Goal: Information Seeking & Learning: Learn about a topic

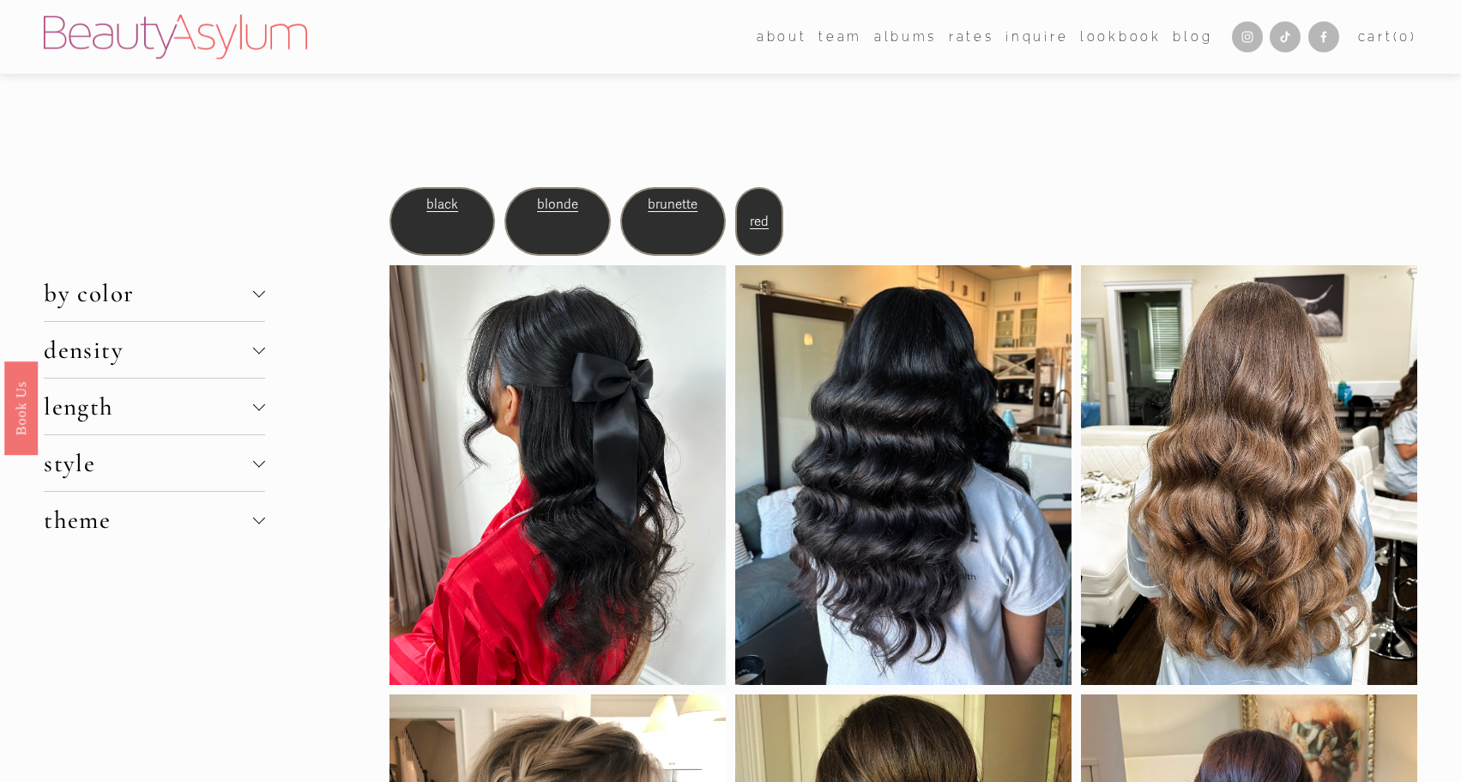
click at [247, 335] on span "density" at bounding box center [148, 350] width 209 height 30
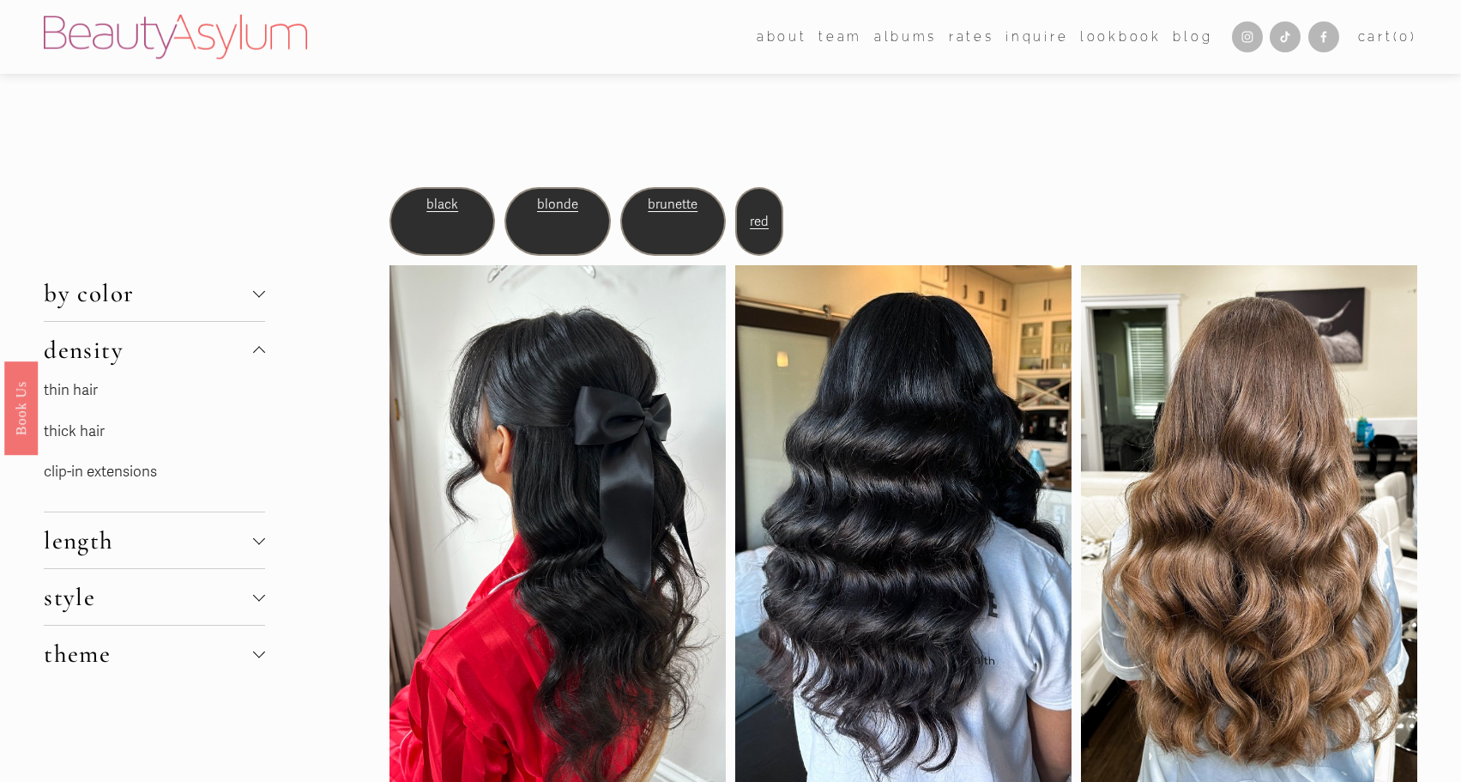
click at [69, 393] on link "thin hair" at bounding box center [71, 390] width 54 height 18
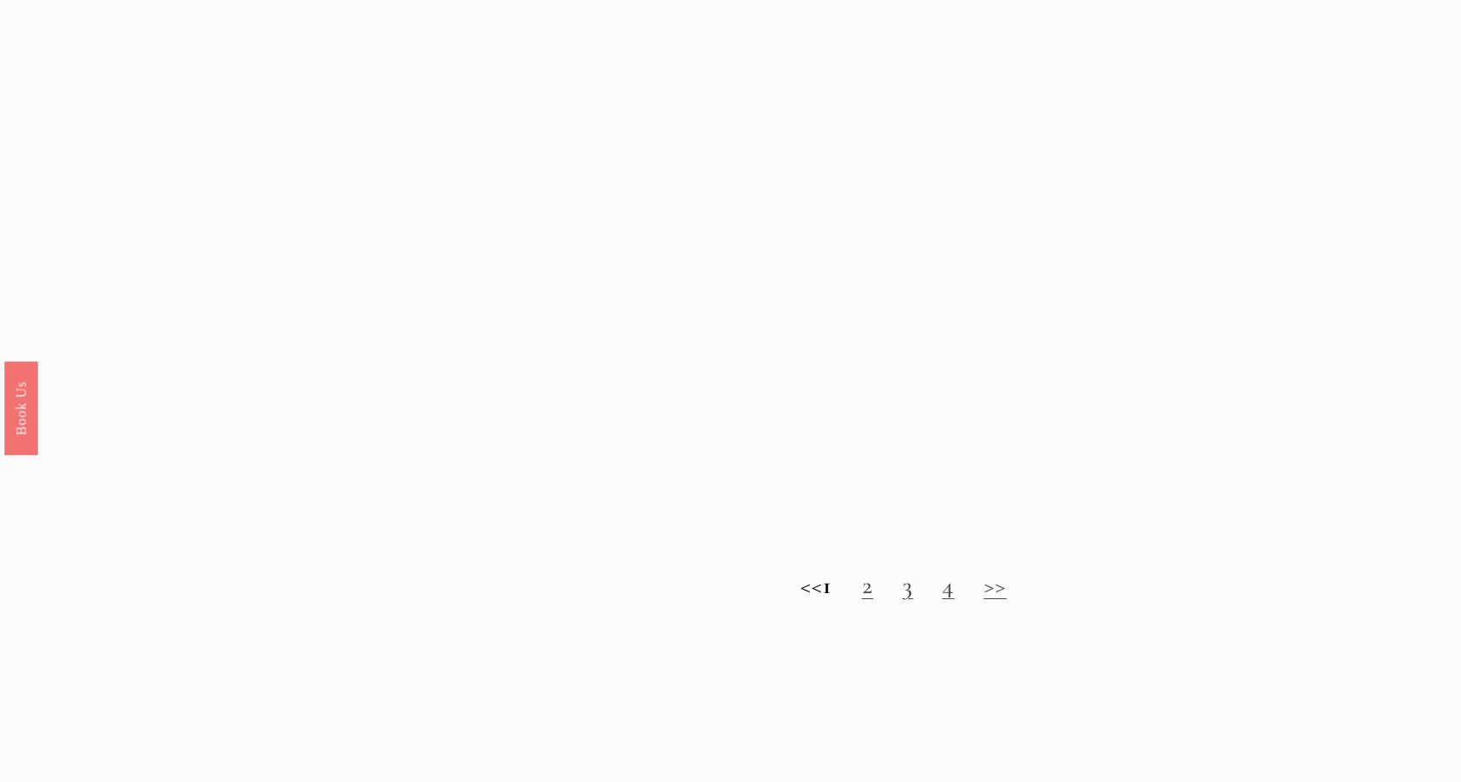
scroll to position [1693, 0]
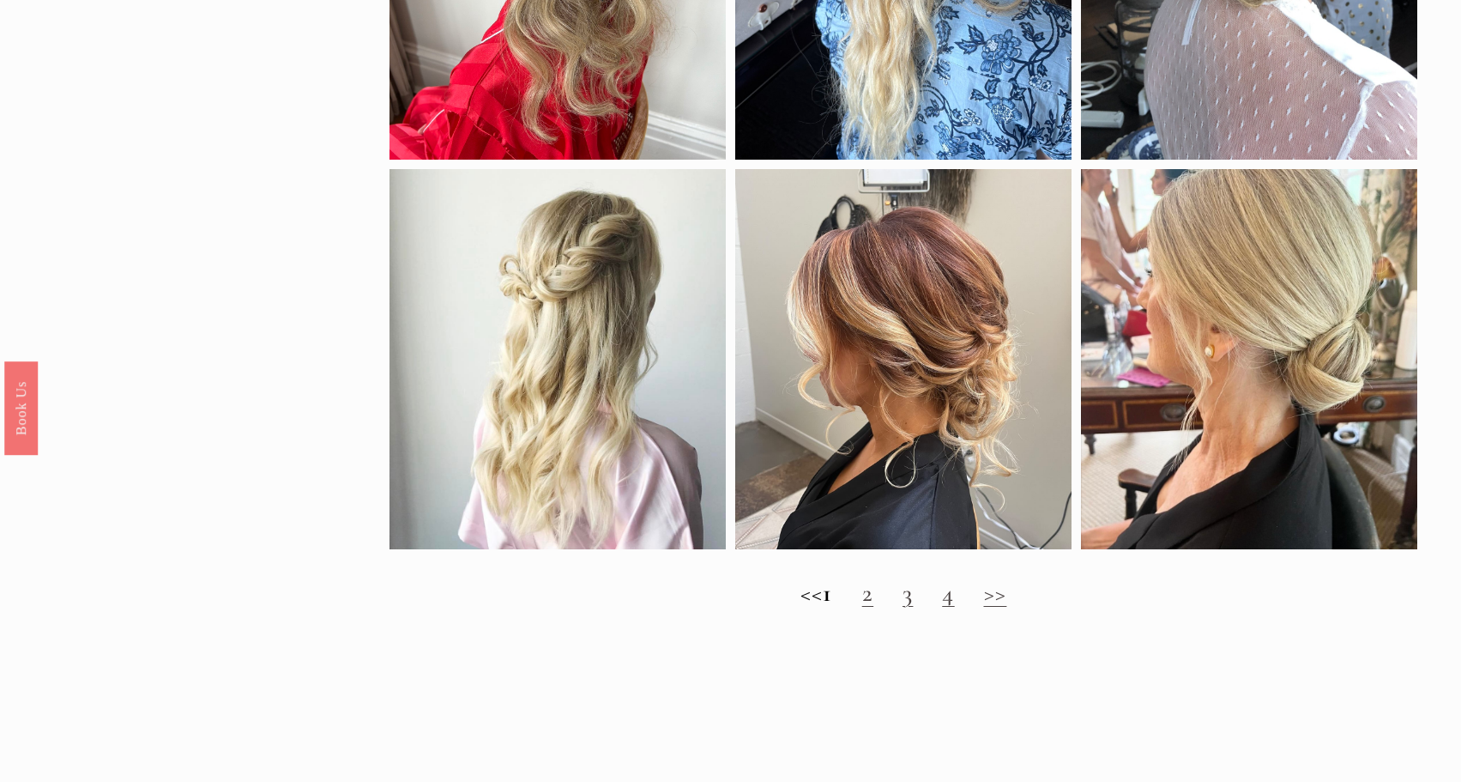
click at [873, 599] on link "2" at bounding box center [867, 592] width 11 height 30
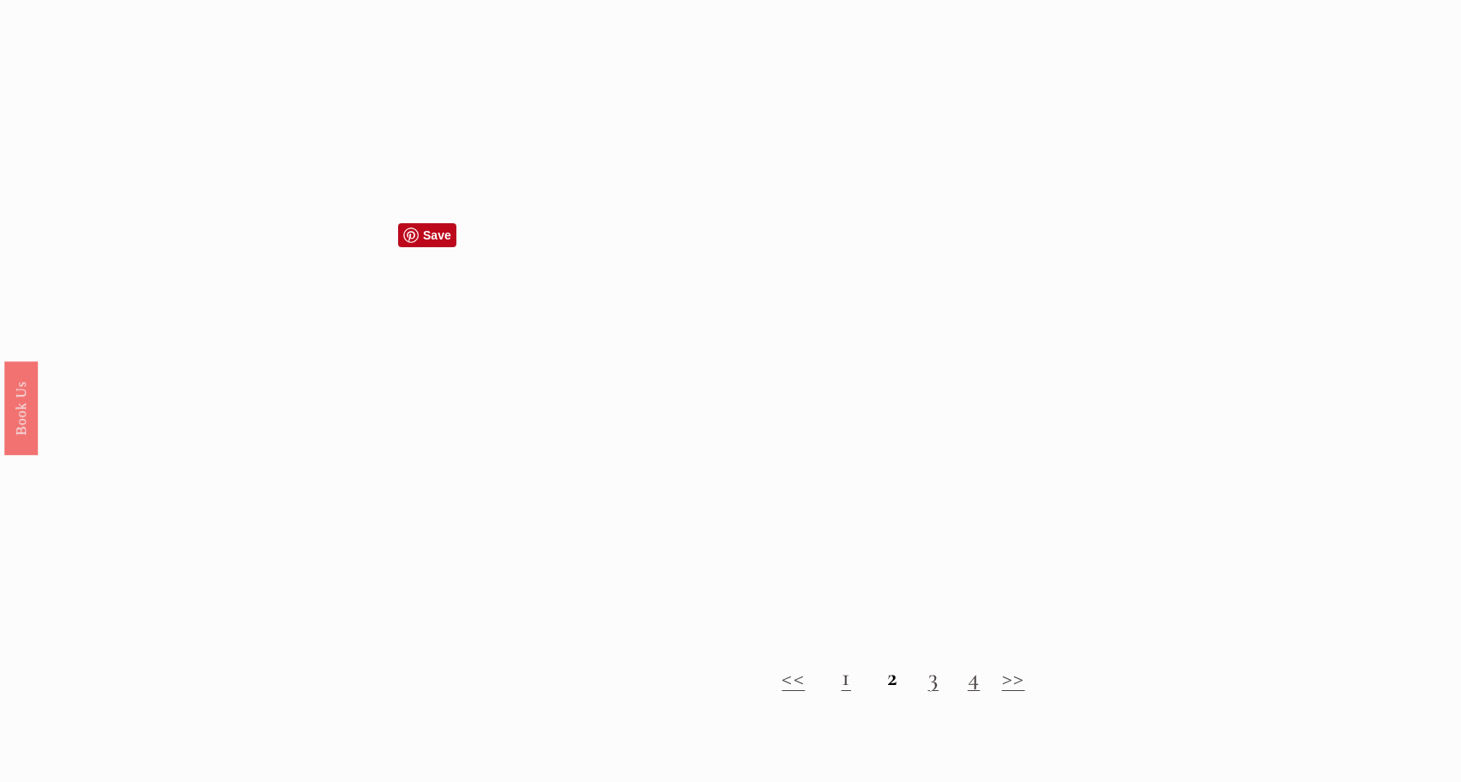
scroll to position [1572, 0]
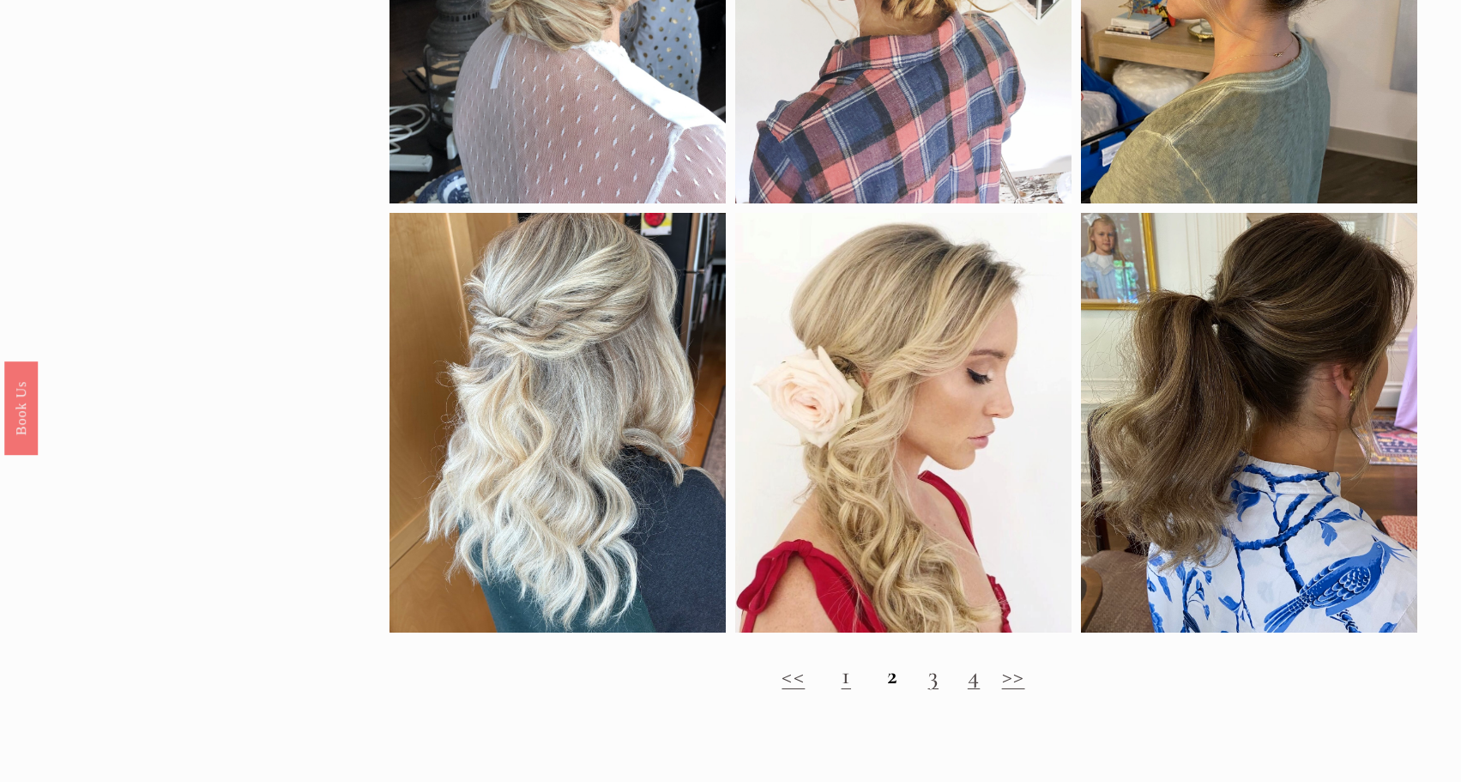
click at [928, 673] on link "3" at bounding box center [933, 675] width 10 height 30
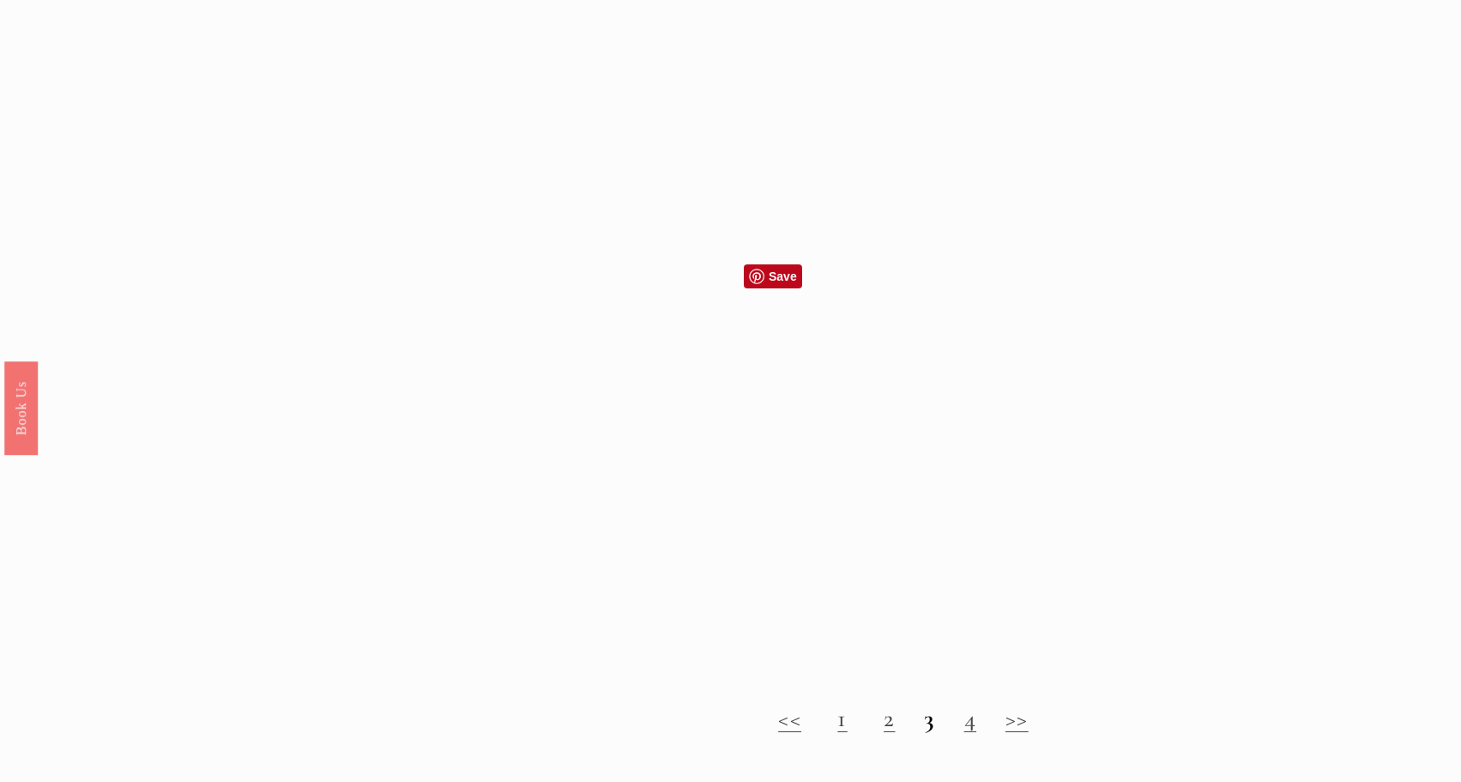
scroll to position [1536, 0]
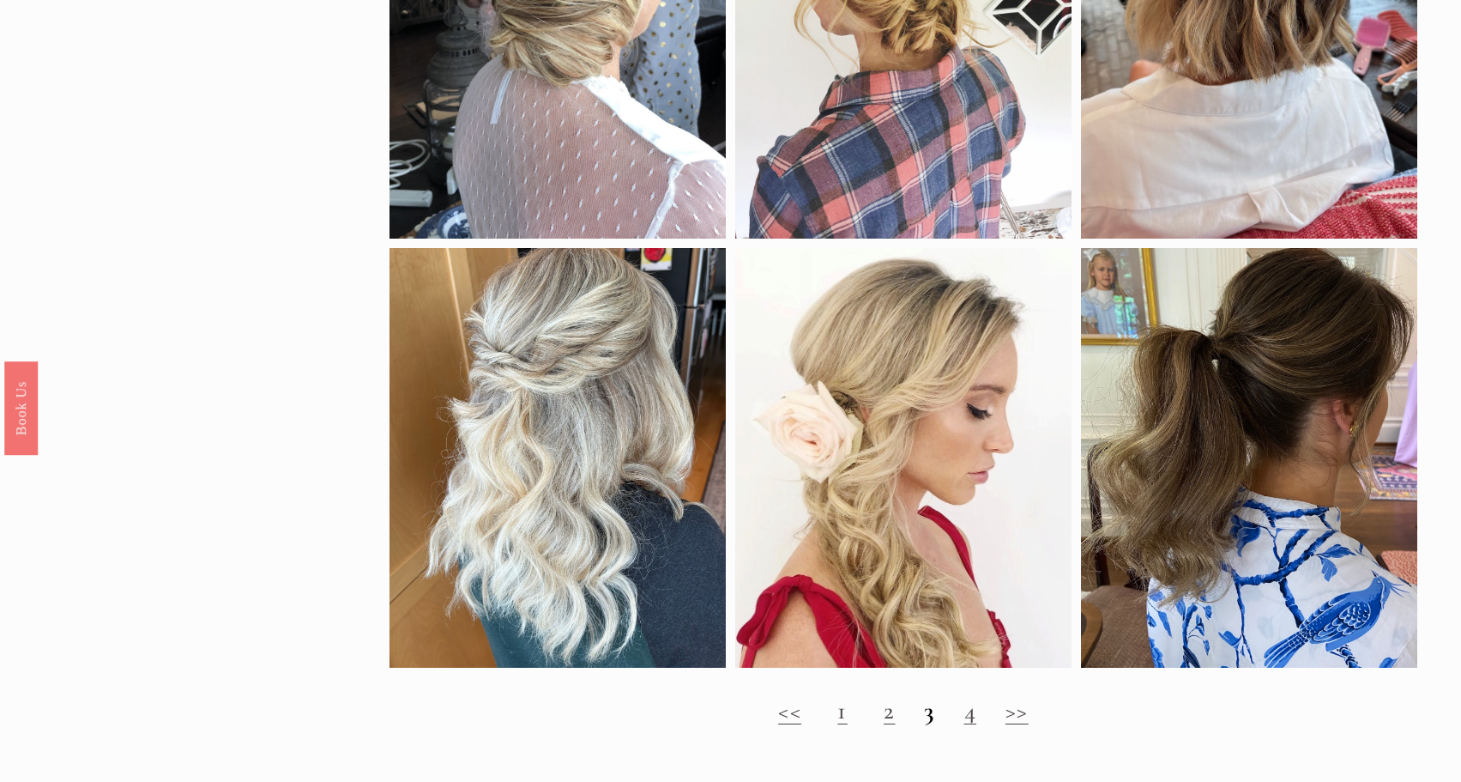
click at [969, 709] on link "4" at bounding box center [970, 710] width 12 height 30
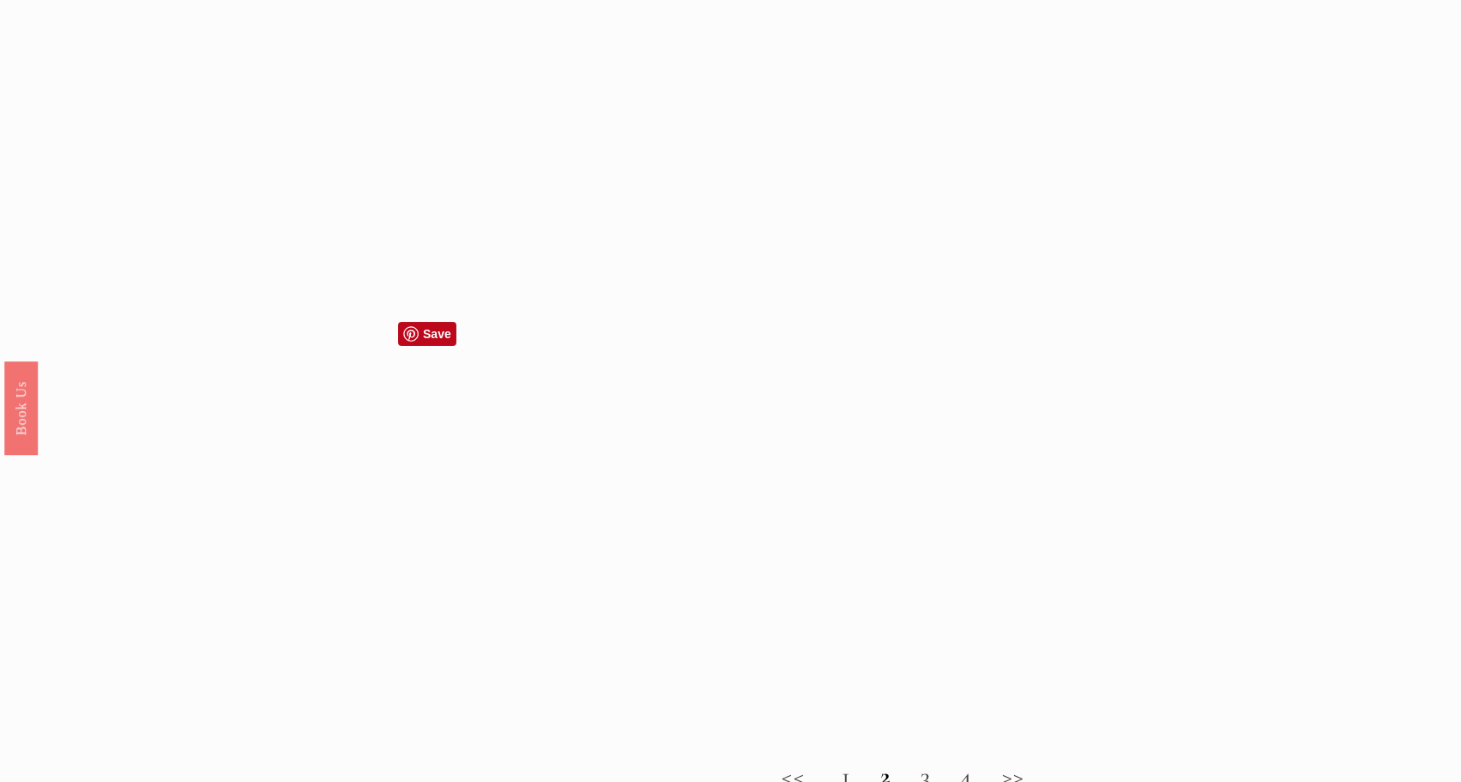
scroll to position [1774, 0]
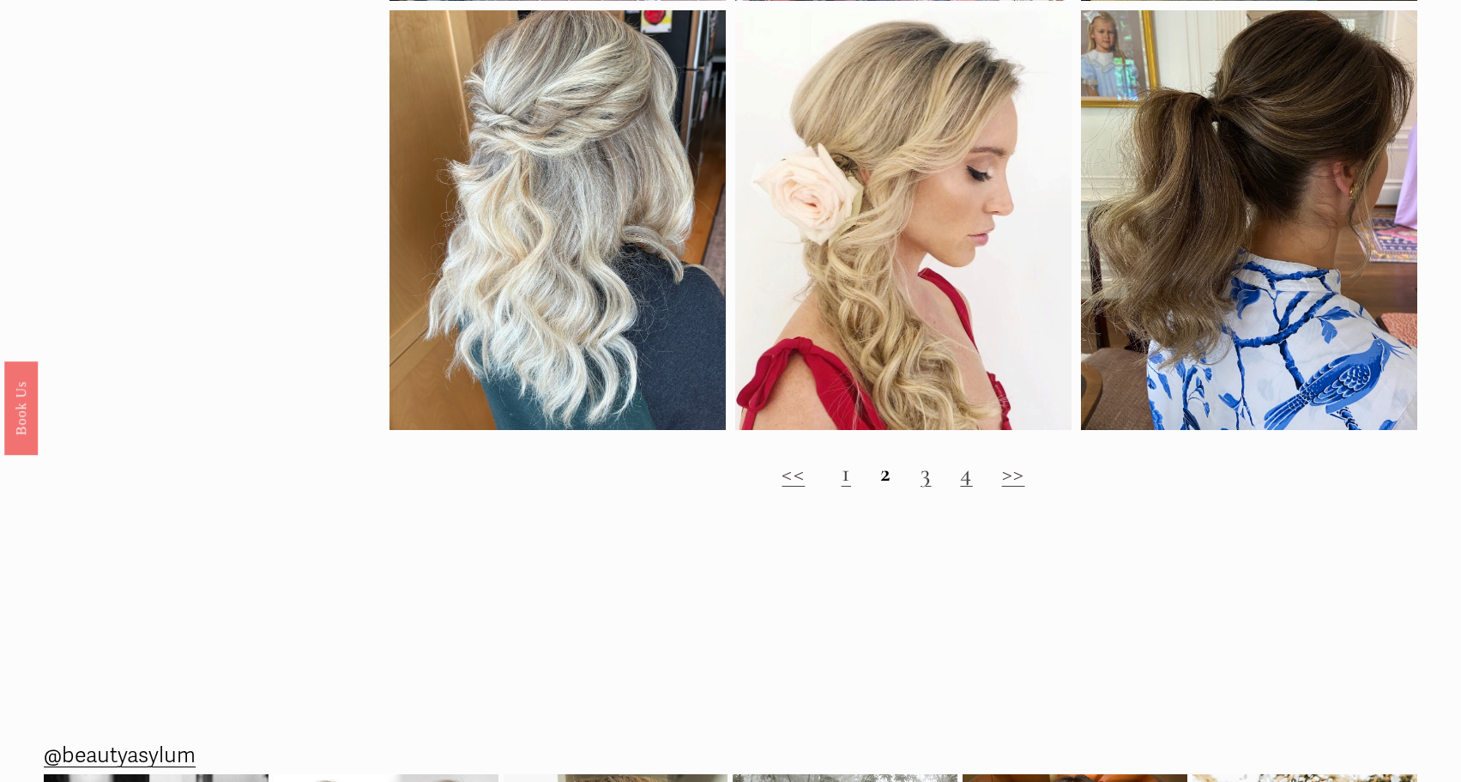
click at [964, 481] on link "4" at bounding box center [966, 472] width 12 height 30
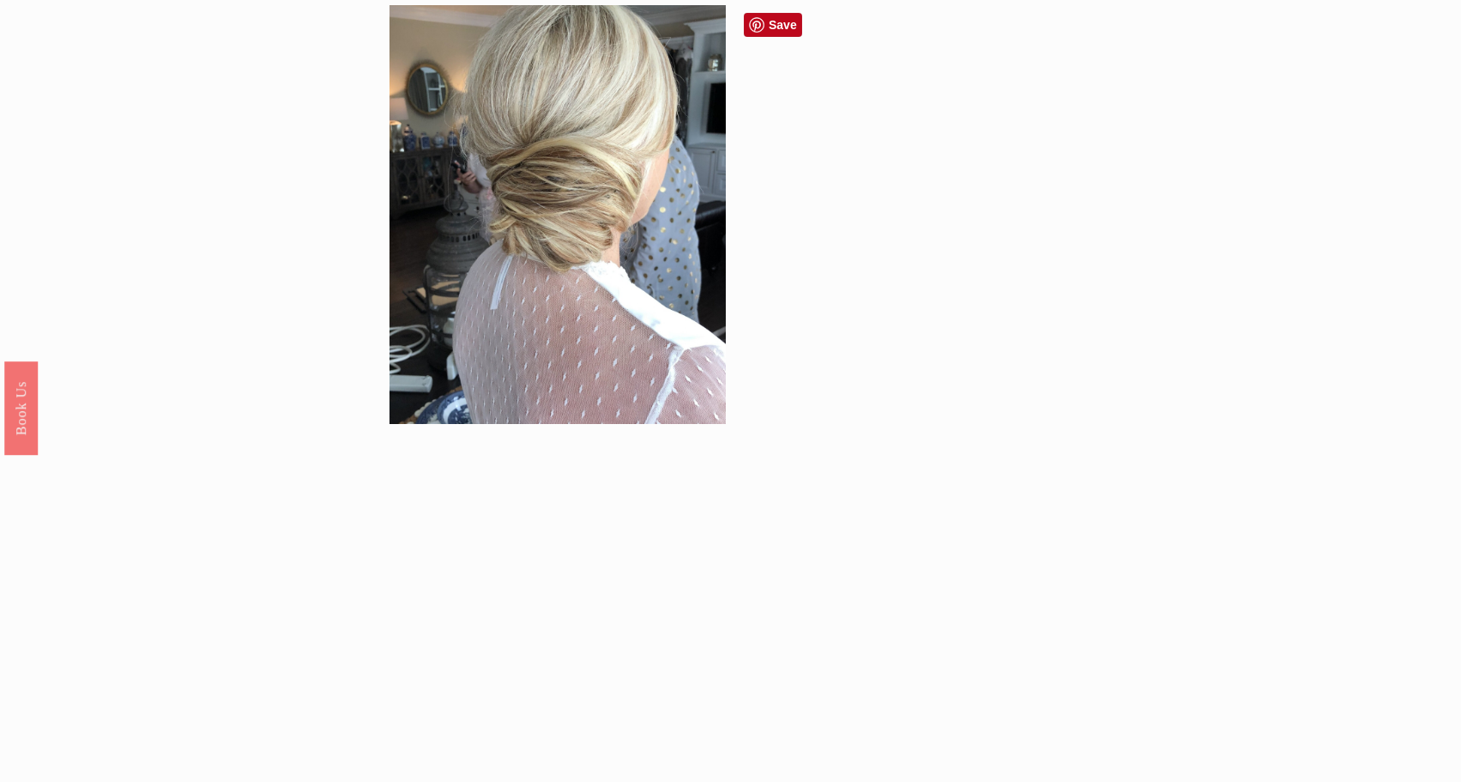
scroll to position [1521, 0]
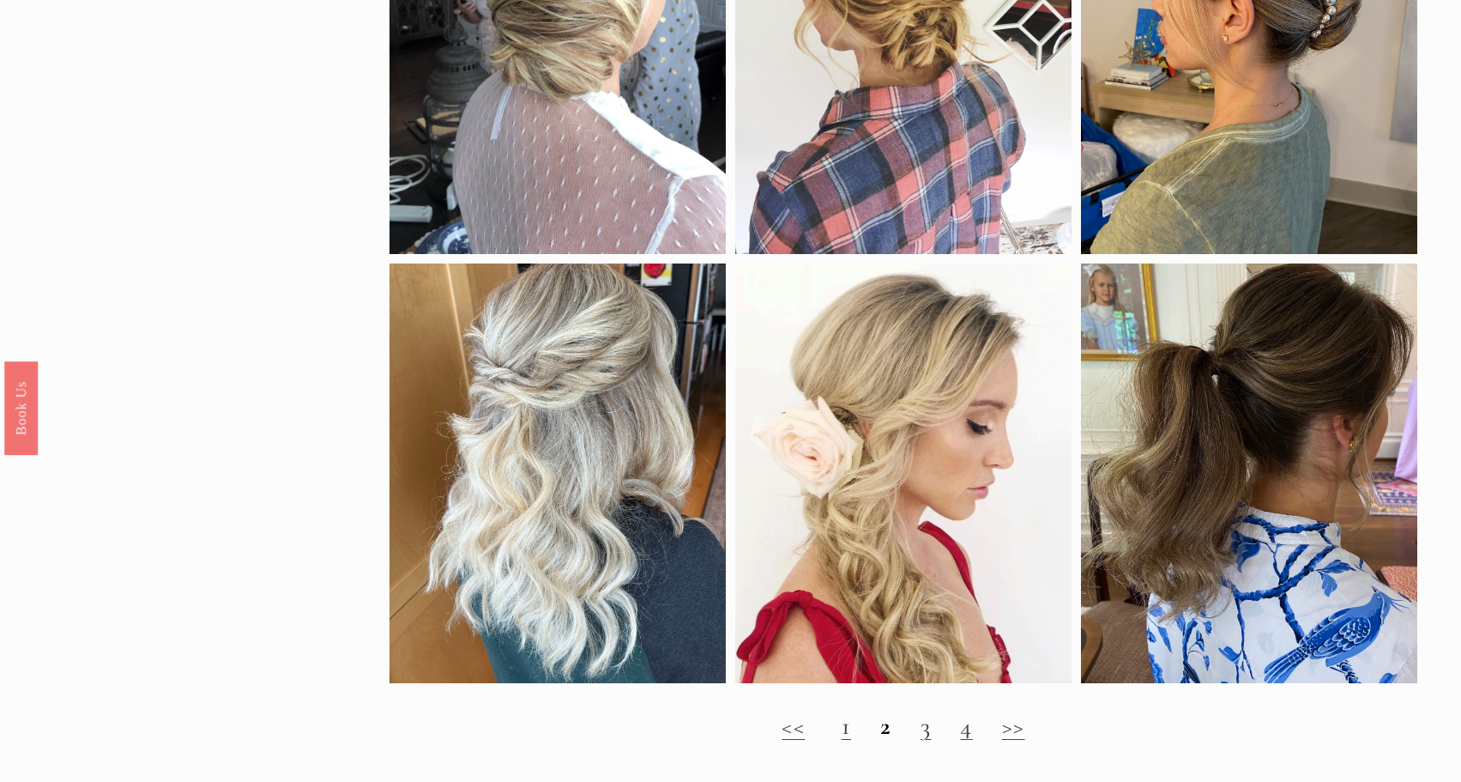
click at [969, 719] on link "4" at bounding box center [966, 725] width 12 height 30
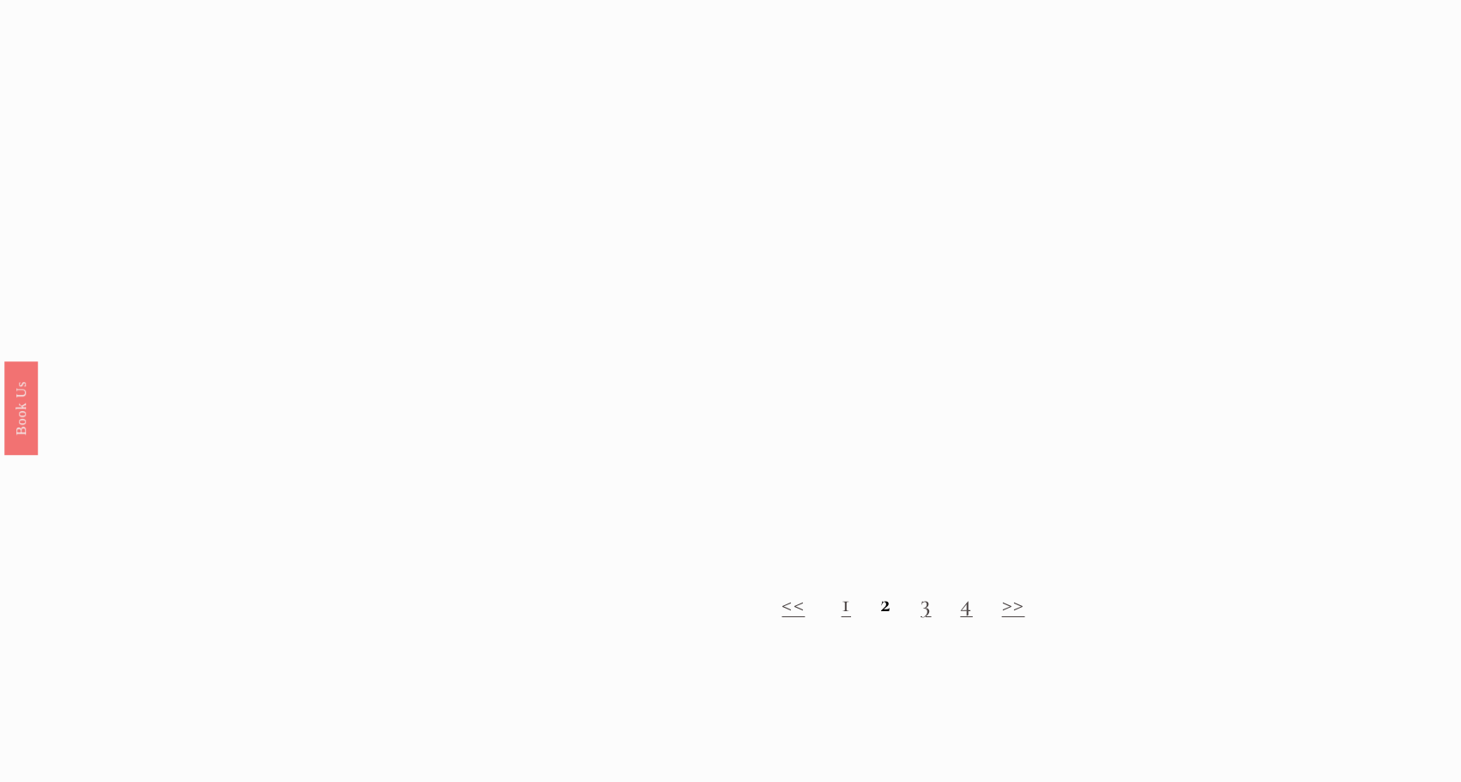
scroll to position [1651, 0]
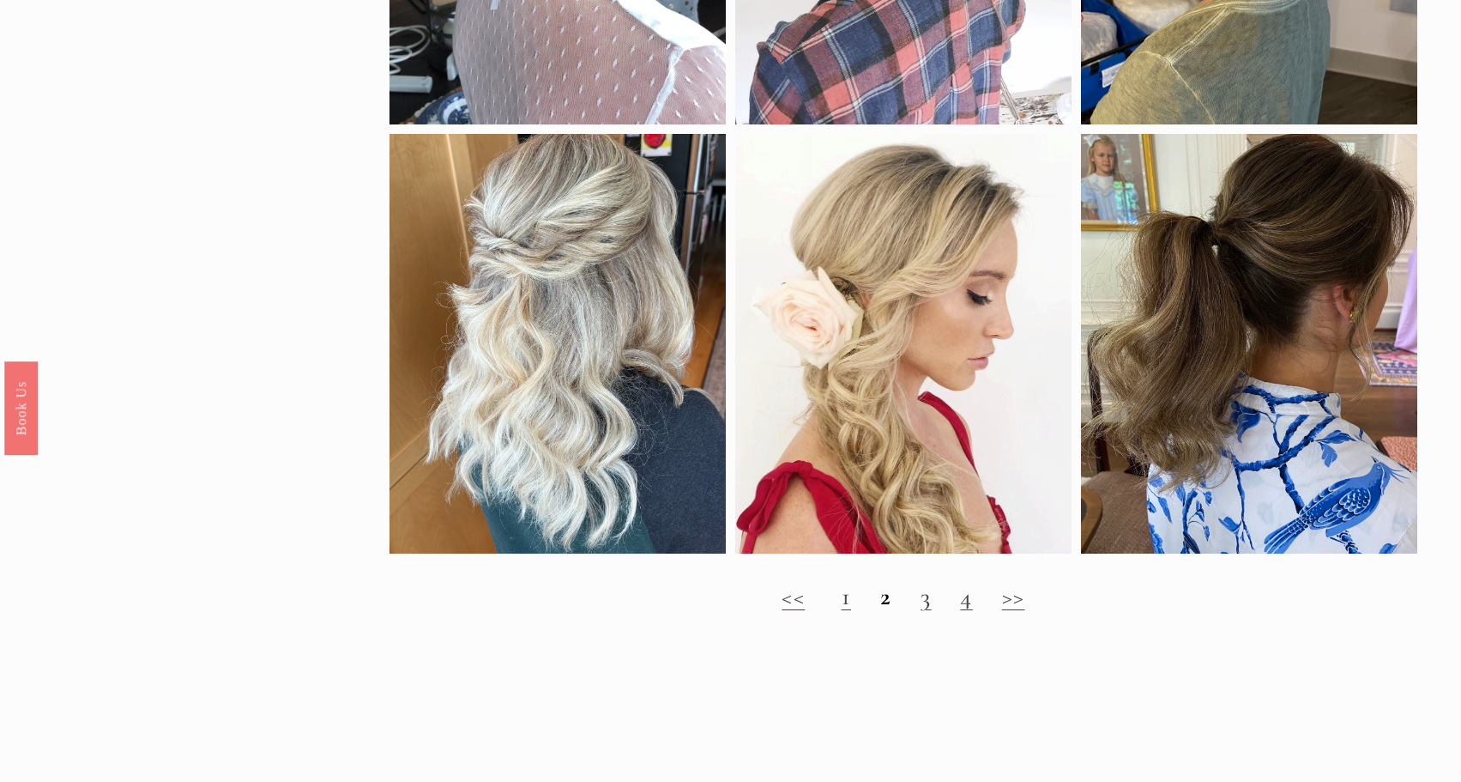
click at [1002, 601] on link ">>" at bounding box center [1013, 596] width 23 height 30
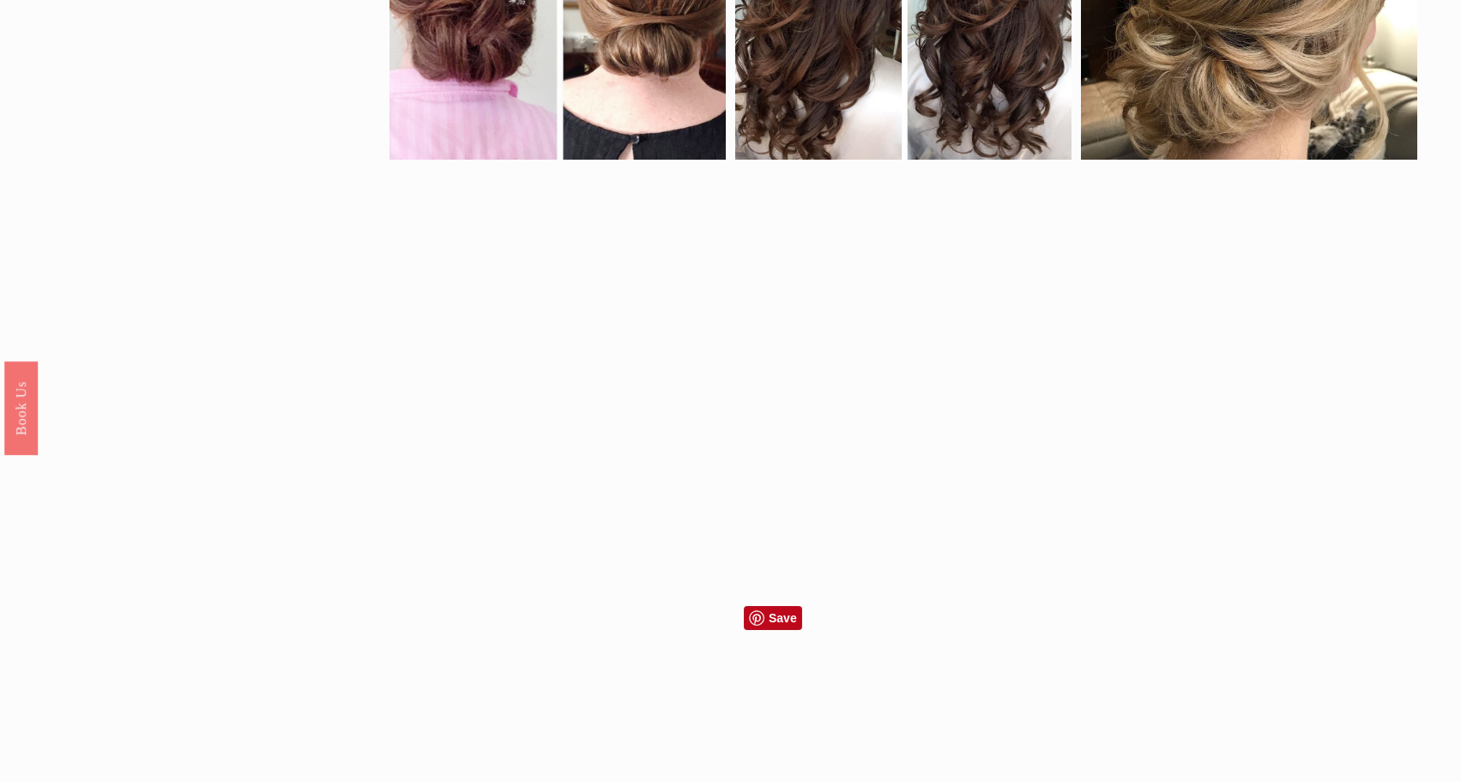
scroll to position [1645, 0]
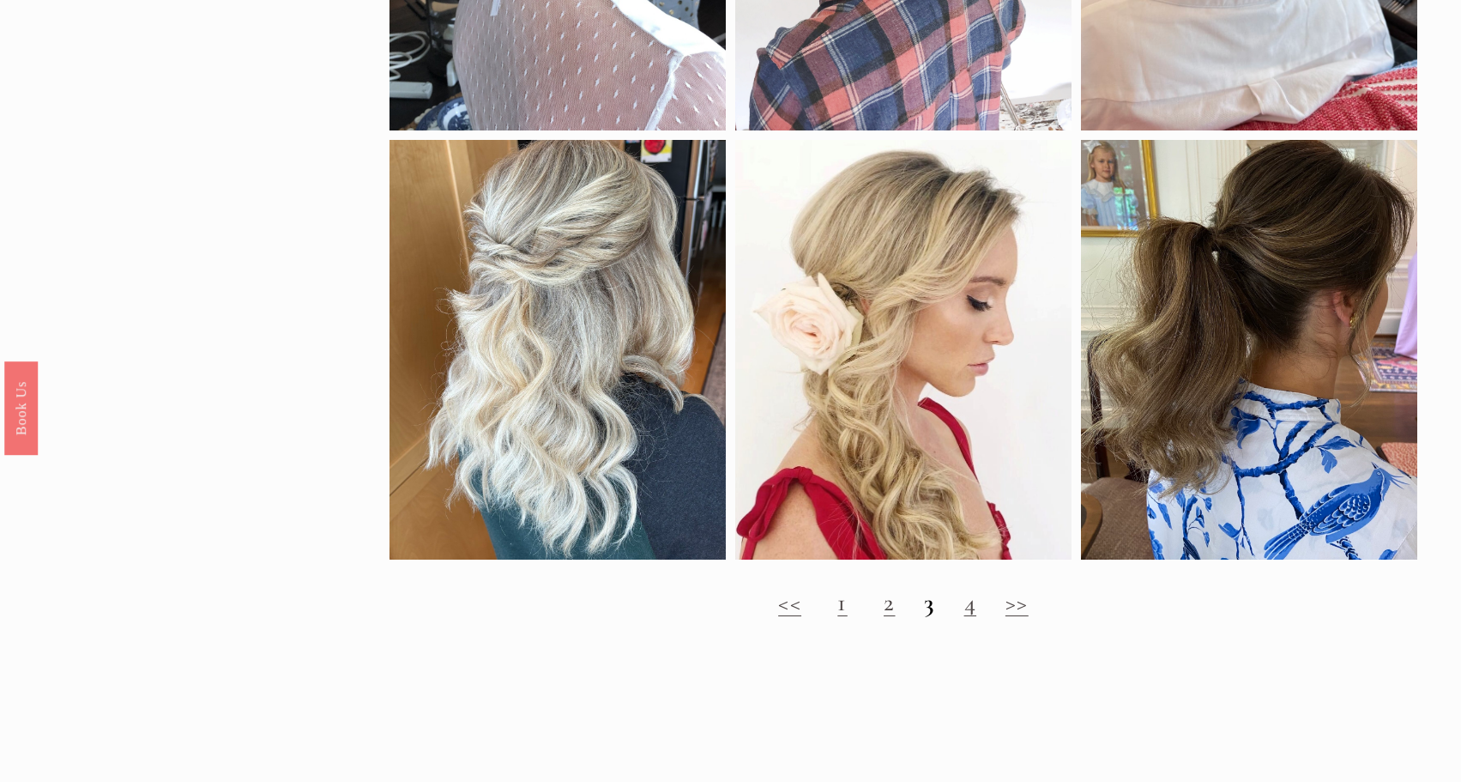
click at [1002, 619] on div "<< 1 2 3 4 >>" at bounding box center [903, 603] width 1028 height 69
click at [1012, 605] on link ">>" at bounding box center [1016, 602] width 23 height 30
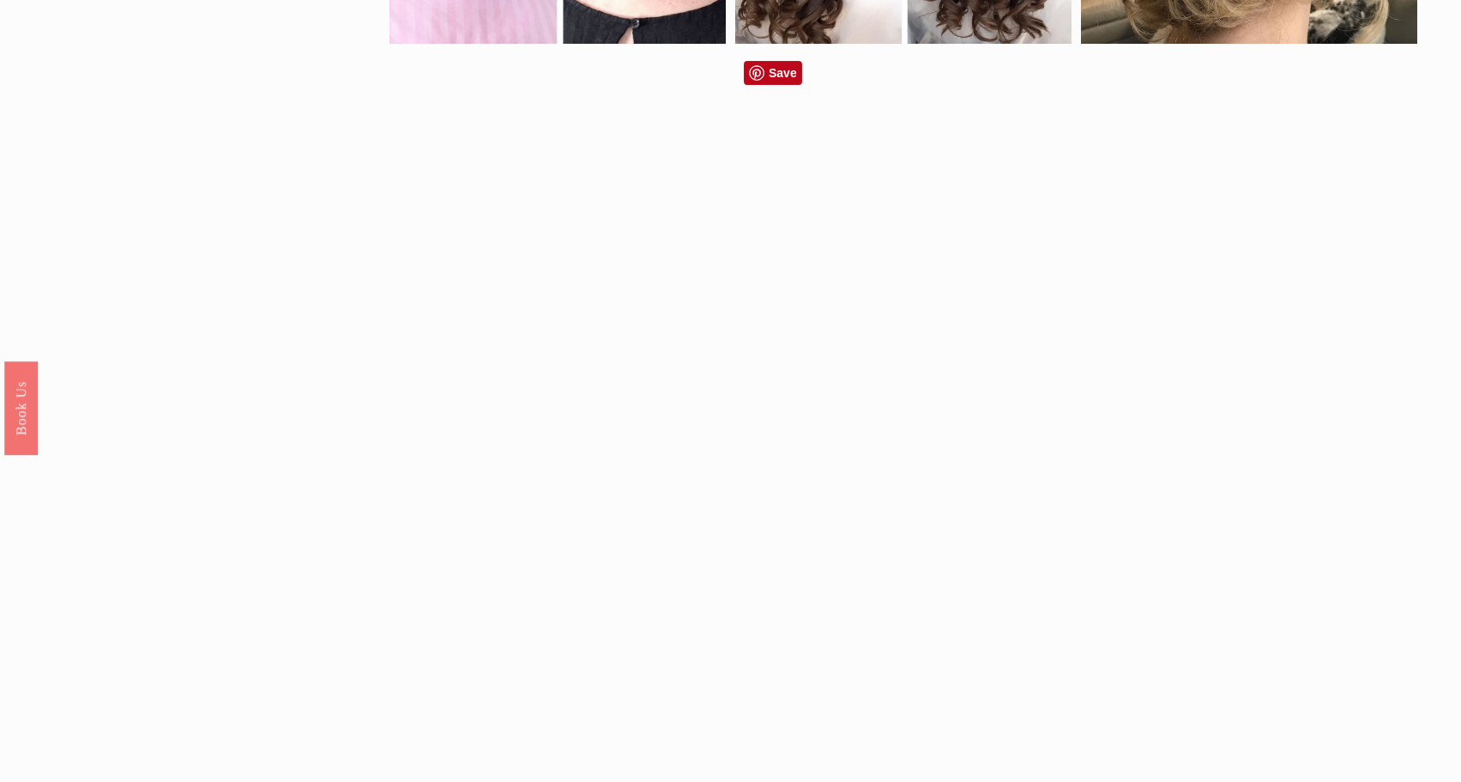
scroll to position [1815, 0]
